Goal: Register for event/course

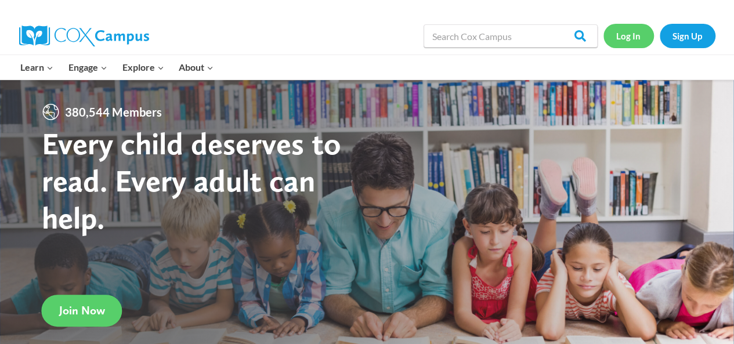
click at [632, 36] on link "Log In" at bounding box center [629, 36] width 51 height 24
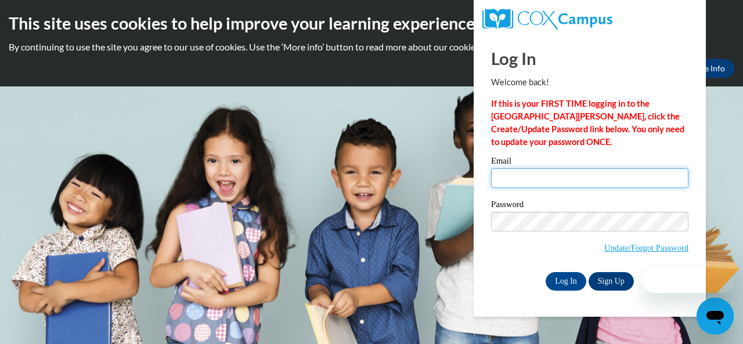
click at [541, 172] on input "Email" at bounding box center [589, 178] width 197 height 20
type input "R"
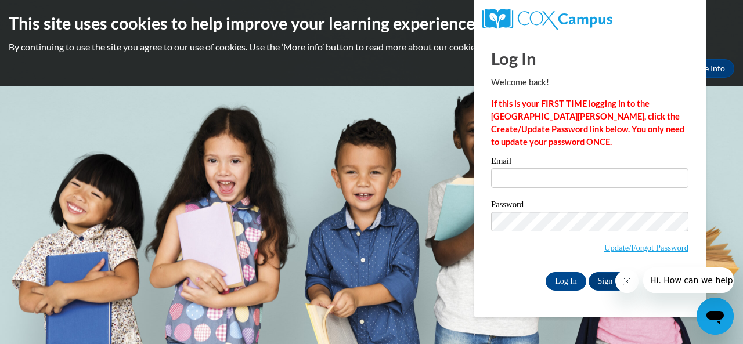
click at [717, 123] on body "This site uses cookies to help improve your learning experience. By continuing …" at bounding box center [371, 172] width 743 height 344
click at [627, 283] on icon "Close message from company" at bounding box center [626, 281] width 9 height 9
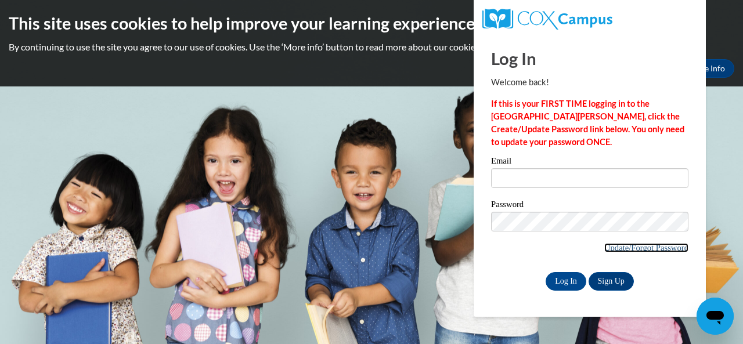
click at [641, 250] on link "Update/Forgot Password" at bounding box center [646, 247] width 84 height 9
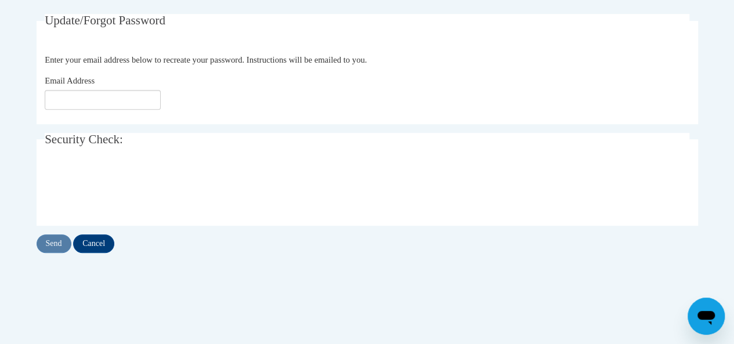
scroll to position [232, 0]
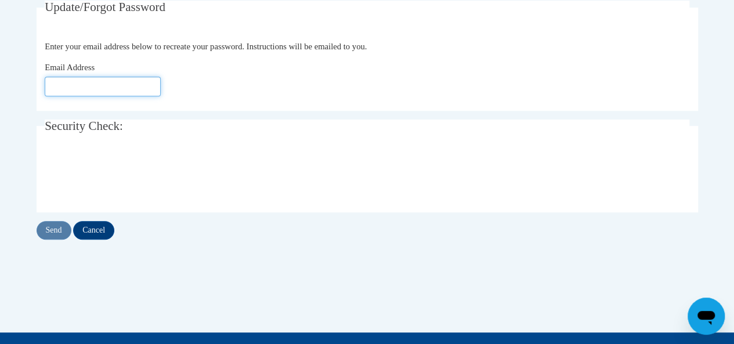
click at [121, 82] on input "Email Address" at bounding box center [103, 87] width 116 height 20
type input "[EMAIL_ADDRESS][DOMAIN_NAME]"
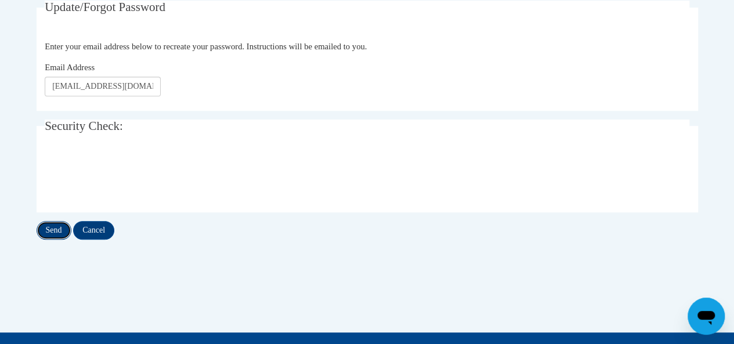
click at [53, 225] on input "Send" at bounding box center [54, 230] width 35 height 19
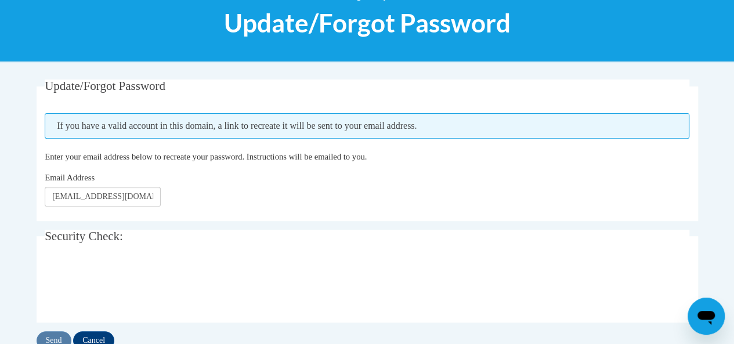
scroll to position [186, 0]
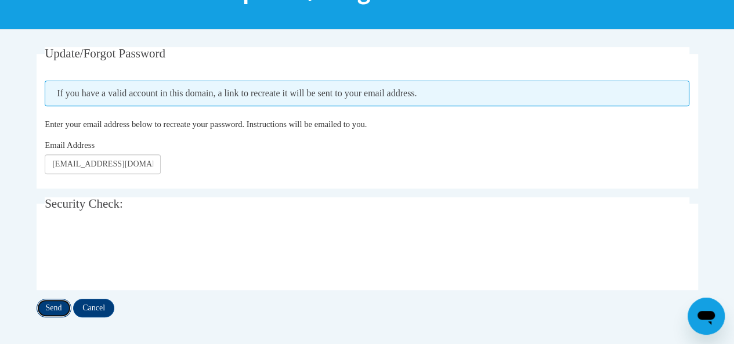
click at [57, 309] on input "Send" at bounding box center [54, 308] width 35 height 19
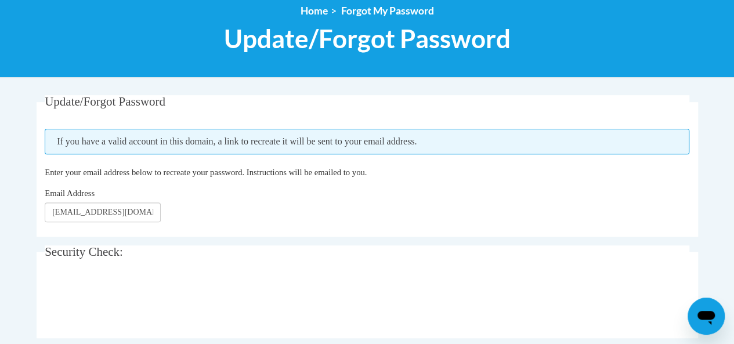
scroll to position [186, 0]
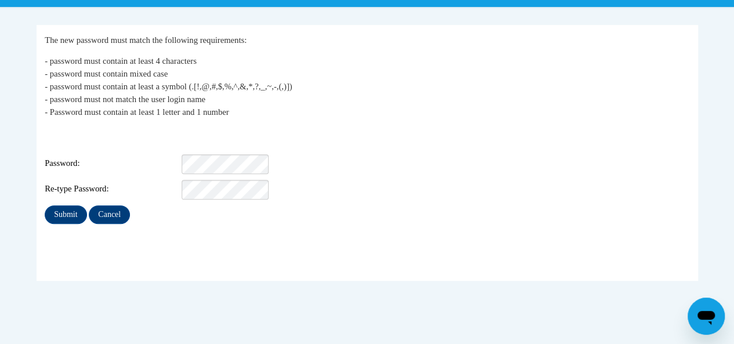
scroll to position [210, 0]
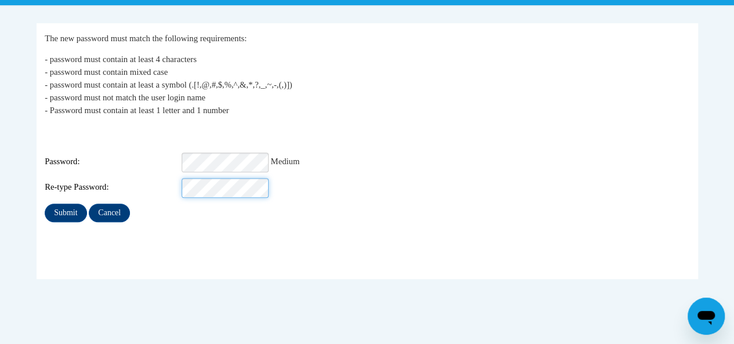
click at [45, 204] on input "Submit" at bounding box center [66, 213] width 42 height 19
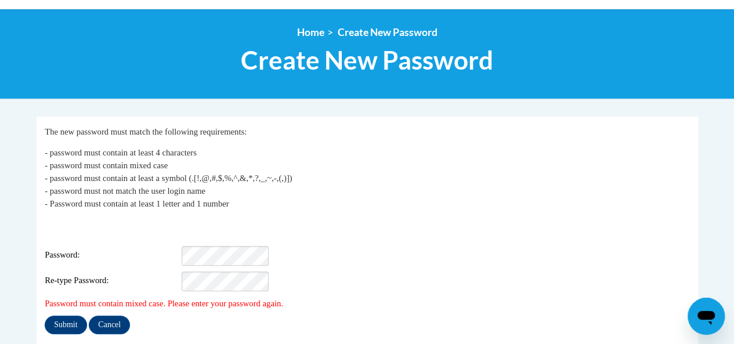
scroll to position [139, 0]
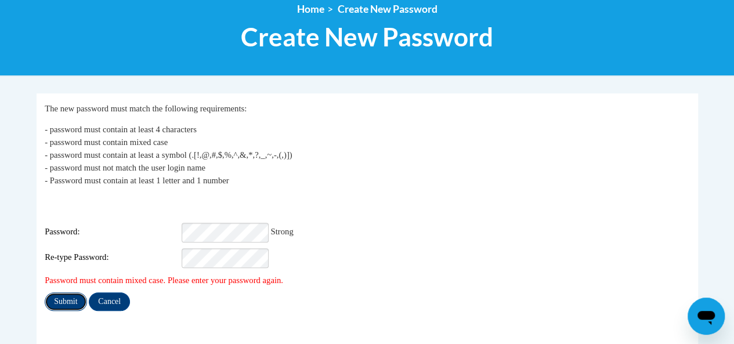
click at [57, 295] on input "Submit" at bounding box center [66, 302] width 42 height 19
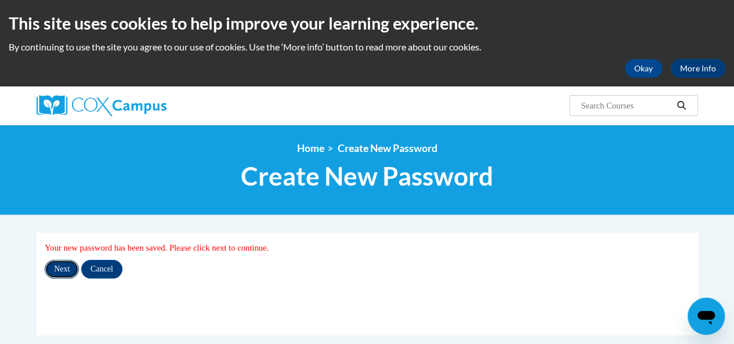
click at [64, 272] on input "Next" at bounding box center [62, 269] width 34 height 19
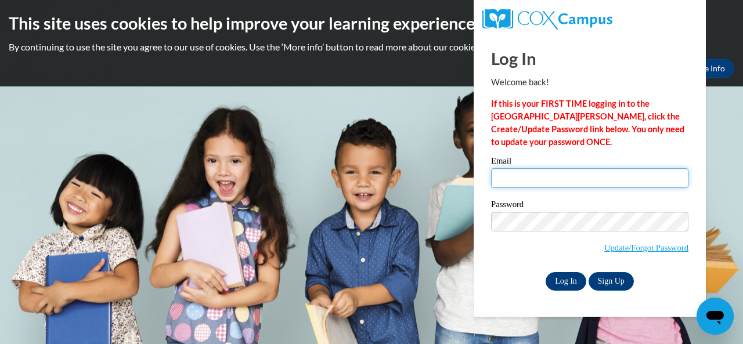
type input "[EMAIL_ADDRESS][DOMAIN_NAME]"
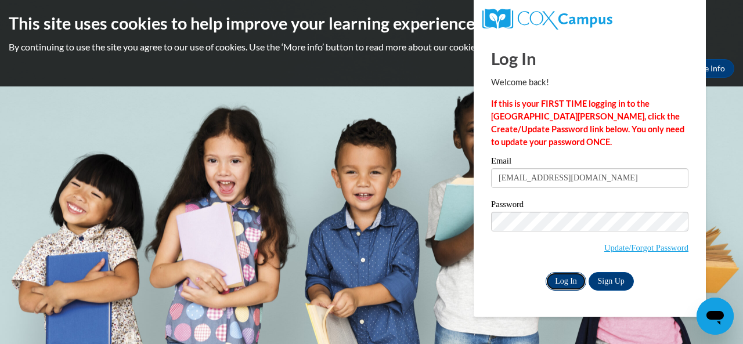
click at [557, 279] on input "Log In" at bounding box center [566, 281] width 41 height 19
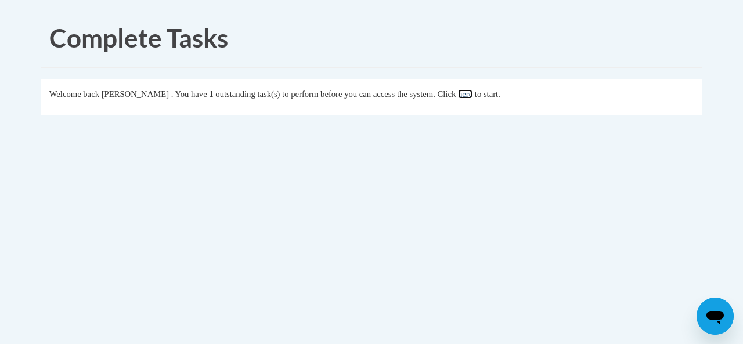
click at [467, 93] on link "here" at bounding box center [465, 93] width 15 height 9
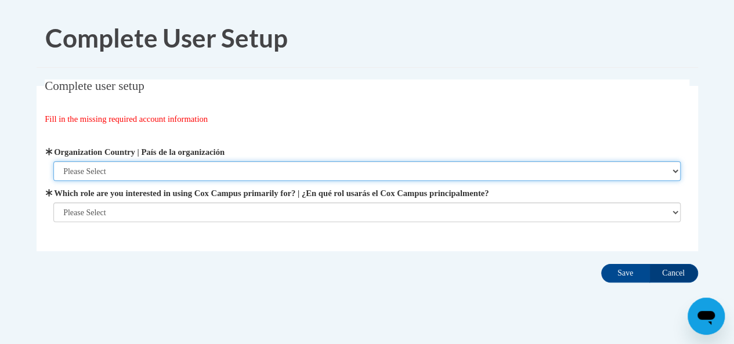
click at [209, 163] on select "Please Select [GEOGRAPHIC_DATA] | [GEOGRAPHIC_DATA] Outside of [GEOGRAPHIC_DATA…" at bounding box center [366, 171] width 627 height 20
select select "ad49bcad-a171-4b2e-b99c-48b446064914"
click at [53, 161] on select "Please Select [GEOGRAPHIC_DATA] | [GEOGRAPHIC_DATA] Outside of [GEOGRAPHIC_DATA…" at bounding box center [366, 171] width 627 height 20
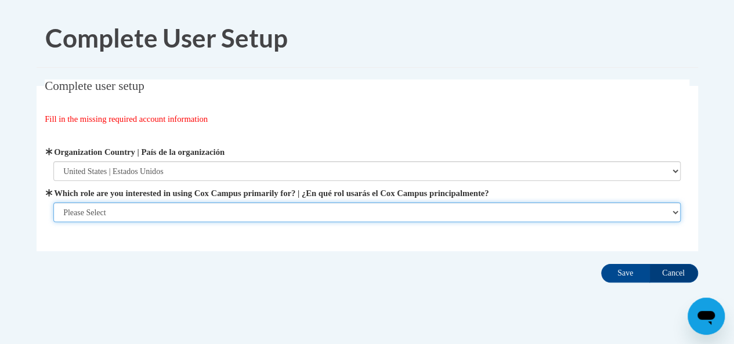
click at [192, 206] on select "Please Select College/University | Colegio/Universidad Community/Nonprofit Part…" at bounding box center [366, 213] width 627 height 20
select select "fbf2d438-af2f-41f8-98f1-81c410e29de3"
click at [53, 222] on select "Please Select College/University | Colegio/Universidad Community/Nonprofit Part…" at bounding box center [366, 213] width 627 height 20
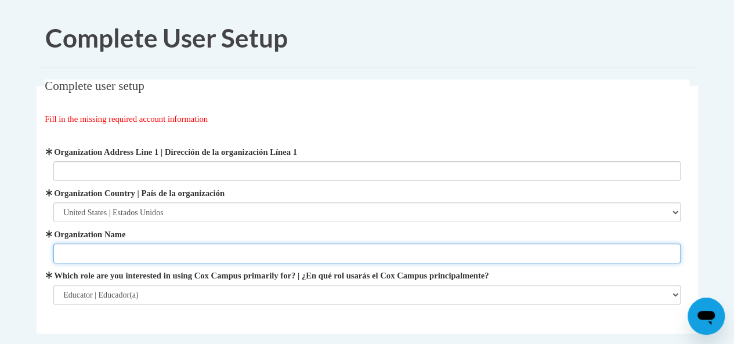
click at [259, 248] on input "Organization Name" at bounding box center [366, 254] width 627 height 20
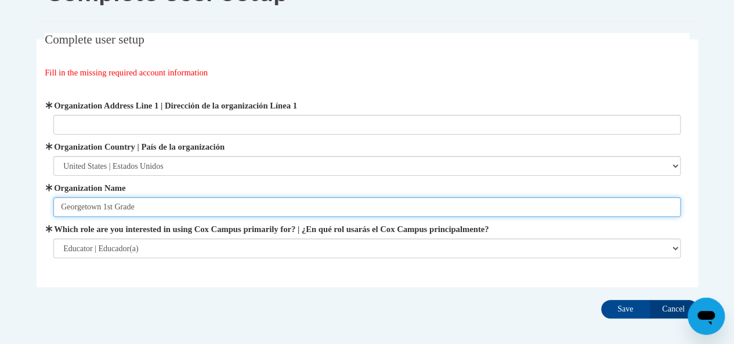
scroll to position [103, 0]
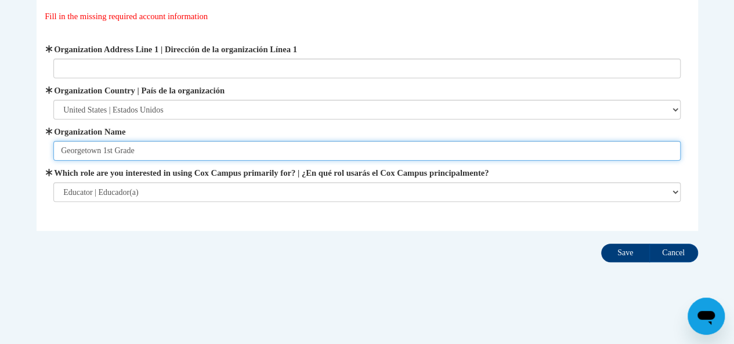
type input "Georgetown 1st Grade"
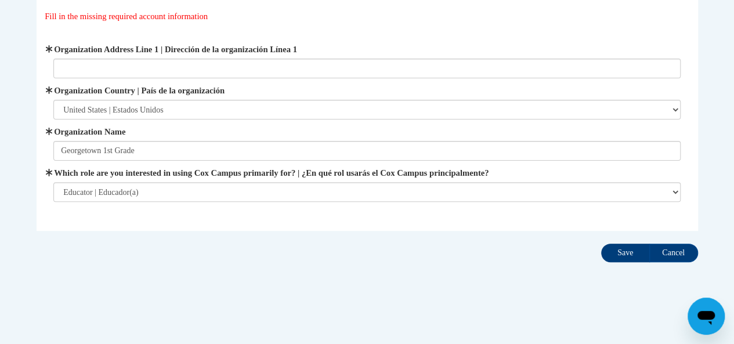
click at [612, 259] on input "Save" at bounding box center [625, 253] width 49 height 19
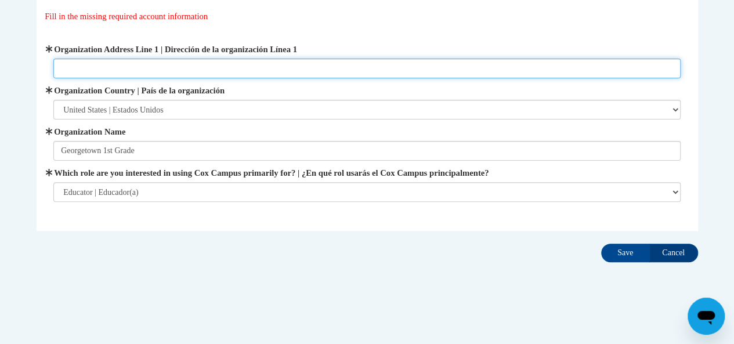
paste input "[STREET_ADDRESS]"
type input "[STREET_ADDRESS]"
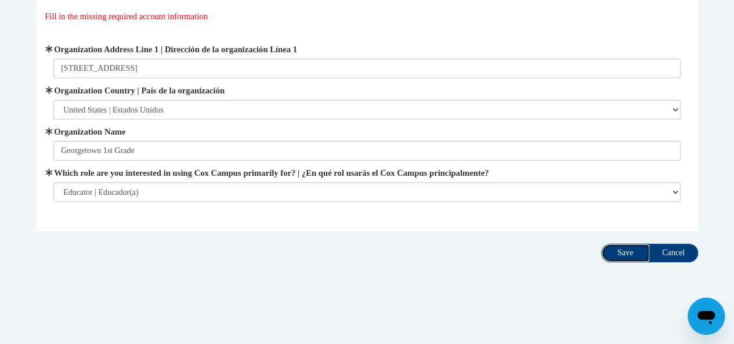
click at [616, 247] on input "Save" at bounding box center [625, 253] width 49 height 19
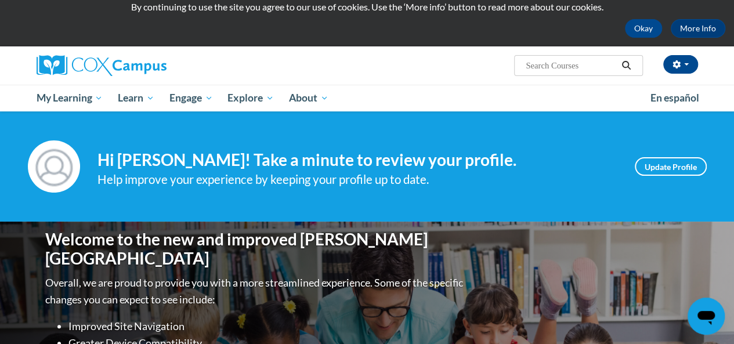
scroll to position [20, 0]
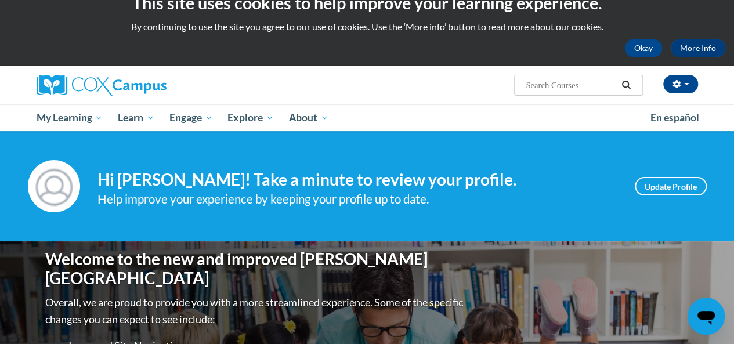
click at [584, 84] on input "Search..." at bounding box center [571, 85] width 93 height 14
paste input "o Meaningful Read-Alouds for Vocabulary and Oral Language Comprehension"
type input "o Meaningful Read-Alouds for Vocabulary and Oral Language Comprehension"
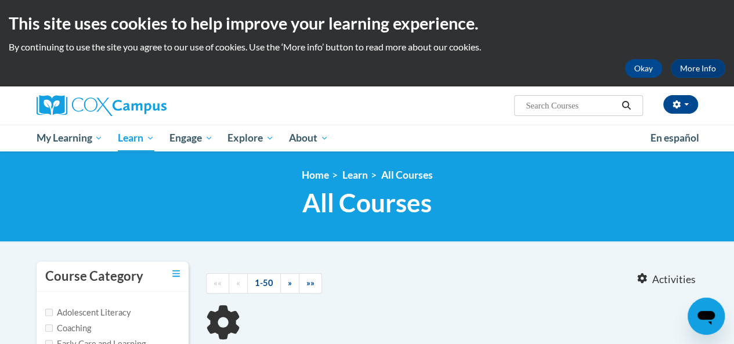
type input "oMeaningful Read-Alouds for Vocabulary and Oral Language Comprehension"
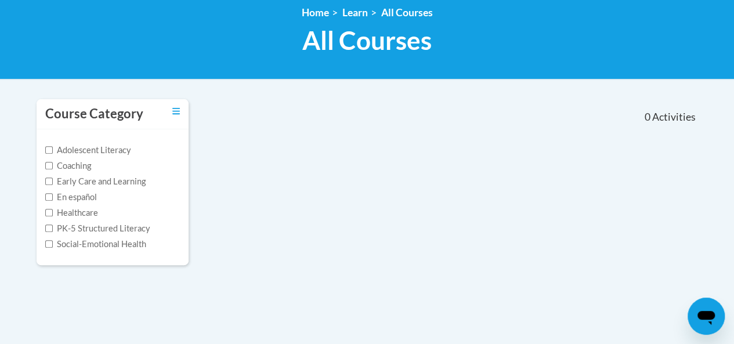
scroll to position [139, 0]
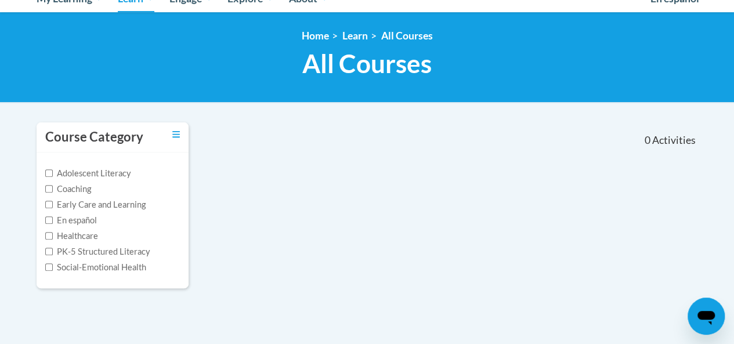
click at [128, 250] on label "PK-5 Structured Literacy" at bounding box center [97, 252] width 105 height 13
click at [53, 250] on input "PK-5 Structured Literacy" at bounding box center [49, 252] width 8 height 8
checkbox input "true"
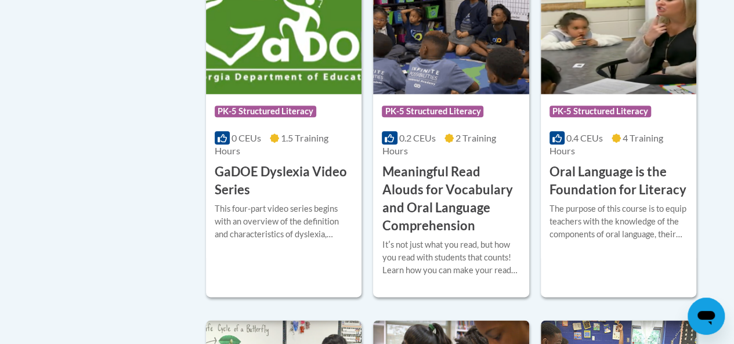
scroll to position [650, 0]
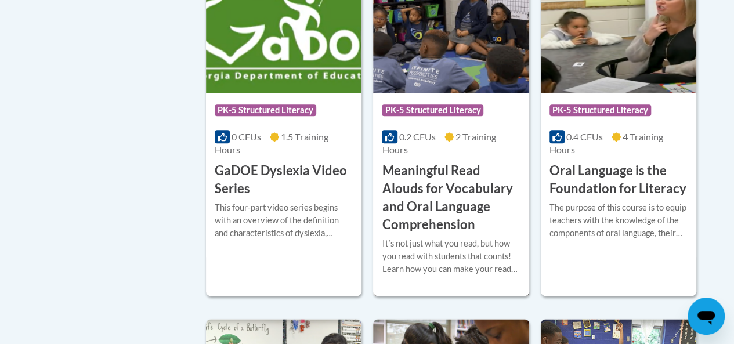
click at [445, 203] on h3 "Meaningful Read Alouds for Vocabulary and Oral Language Comprehension" at bounding box center [451, 197] width 138 height 71
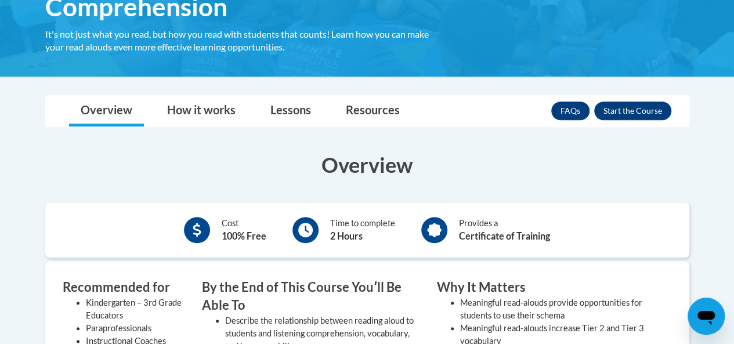
scroll to position [279, 0]
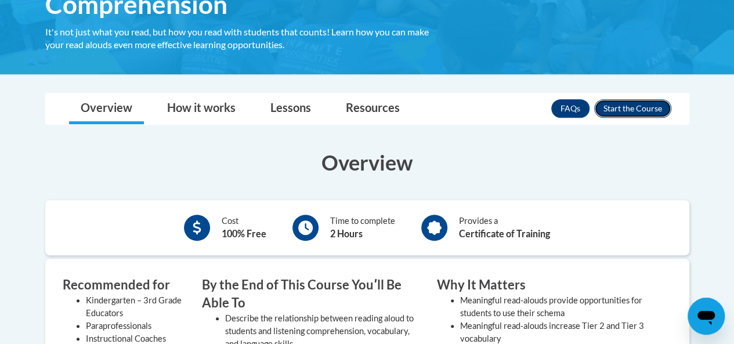
click at [649, 104] on button "Enroll" at bounding box center [632, 108] width 77 height 19
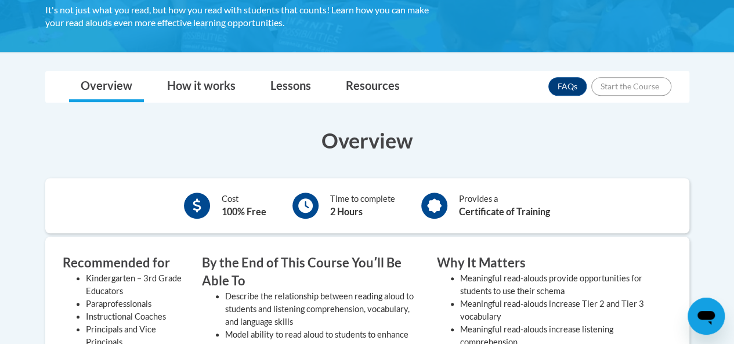
scroll to position [302, 0]
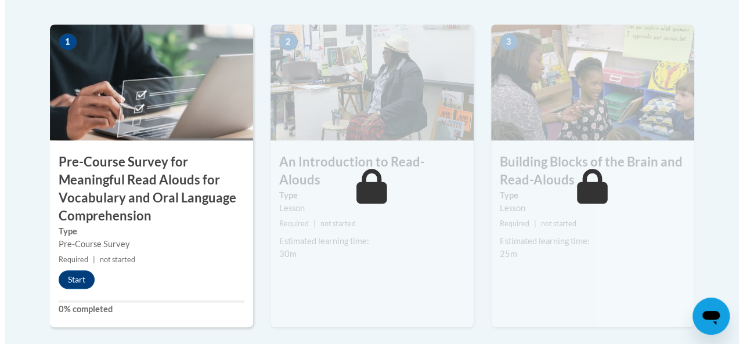
scroll to position [395, 0]
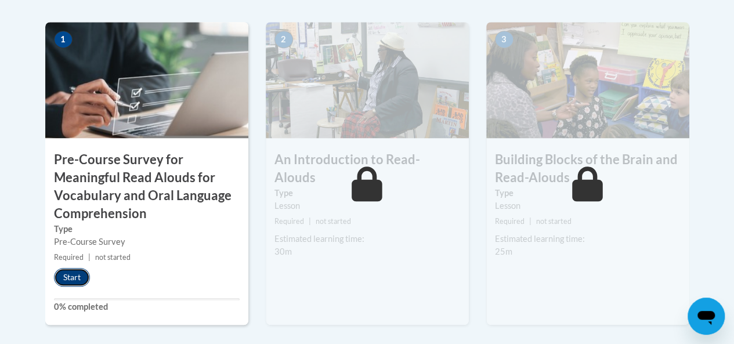
click at [66, 271] on button "Start" at bounding box center [72, 277] width 36 height 19
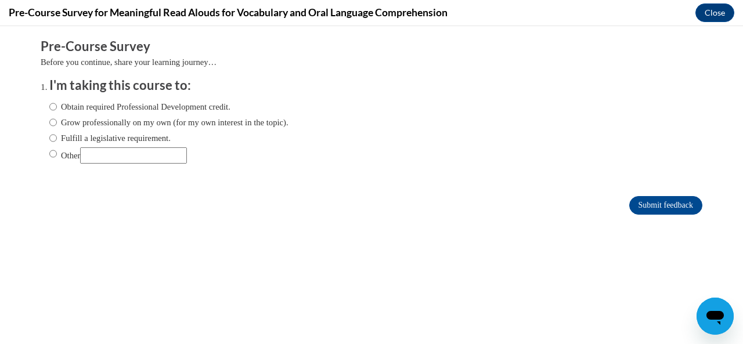
scroll to position [0, 0]
click at [75, 110] on label "Obtain required Professional Development credit." at bounding box center [139, 106] width 181 height 13
click at [57, 110] on input "Obtain required Professional Development credit." at bounding box center [53, 106] width 8 height 13
radio input "true"
click at [636, 207] on input "Submit feedback" at bounding box center [665, 205] width 73 height 19
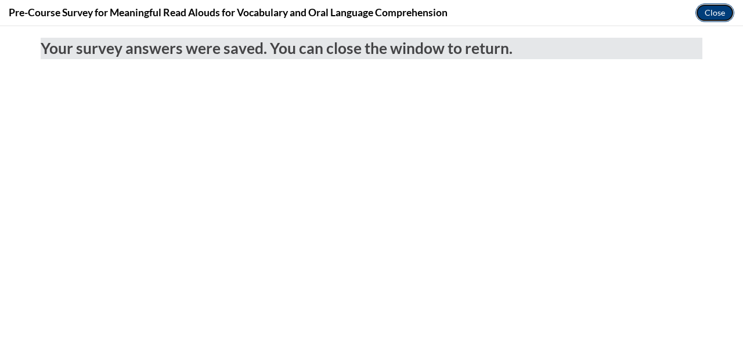
click at [706, 10] on button "Close" at bounding box center [714, 12] width 39 height 19
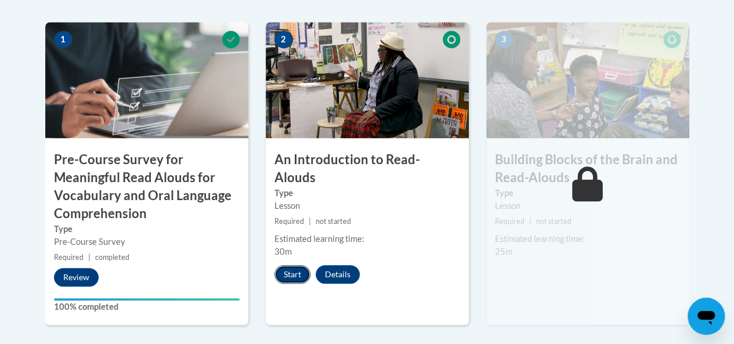
click at [298, 265] on button "Start" at bounding box center [293, 274] width 36 height 19
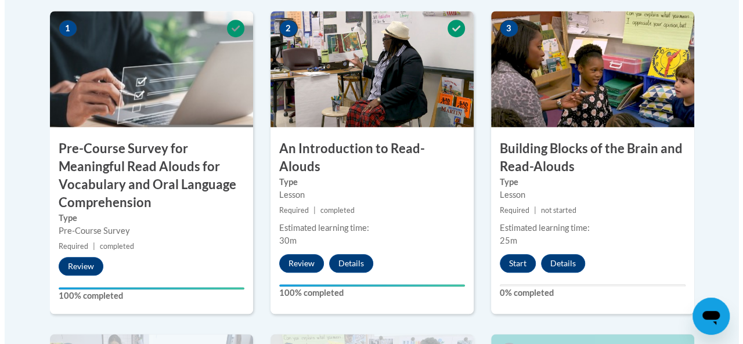
scroll to position [405, 0]
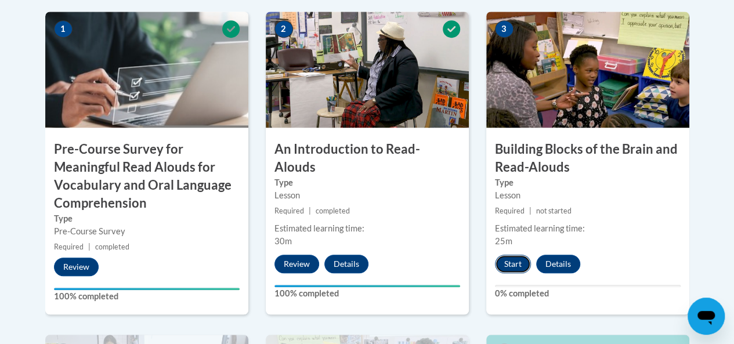
click at [513, 263] on button "Start" at bounding box center [513, 264] width 36 height 19
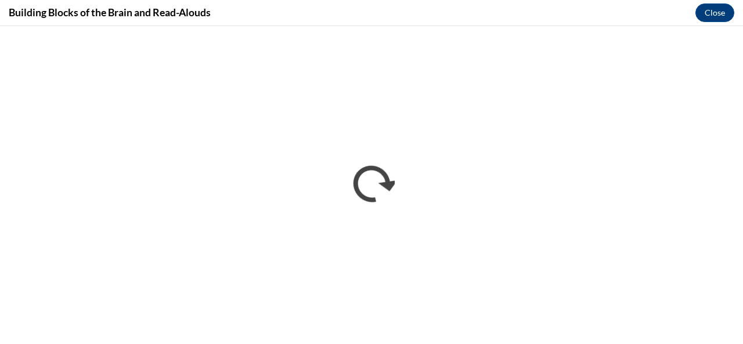
scroll to position [0, 0]
